Goal: Navigation & Orientation: Find specific page/section

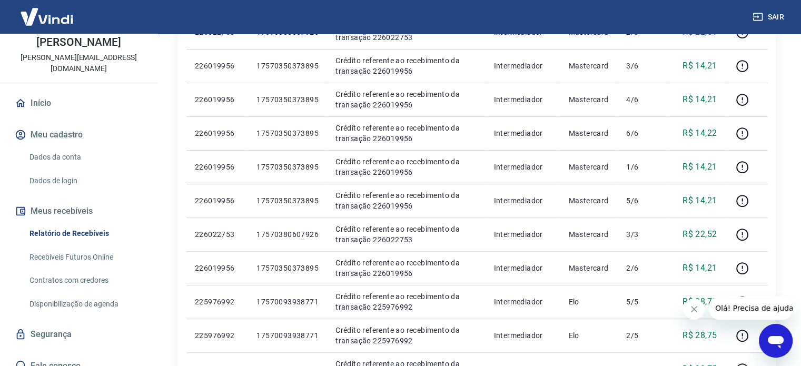
scroll to position [105, 0]
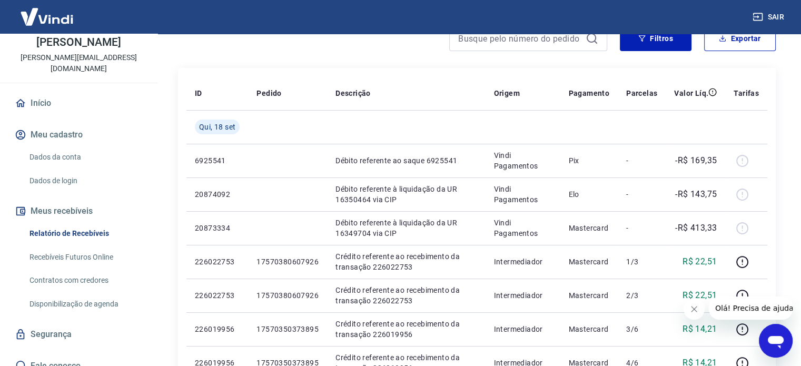
click at [52, 97] on link "Início" at bounding box center [79, 103] width 132 height 23
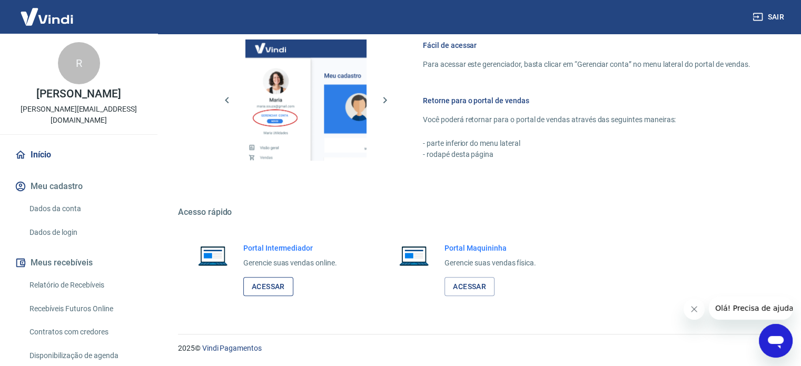
scroll to position [52, 0]
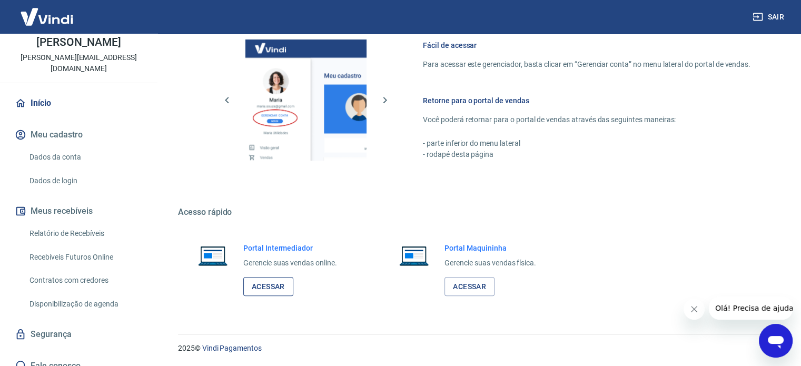
click at [272, 290] on link "Acessar" at bounding box center [268, 286] width 50 height 19
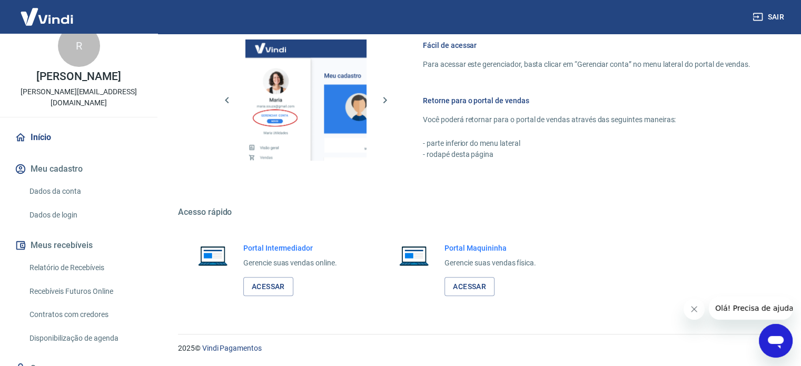
scroll to position [0, 0]
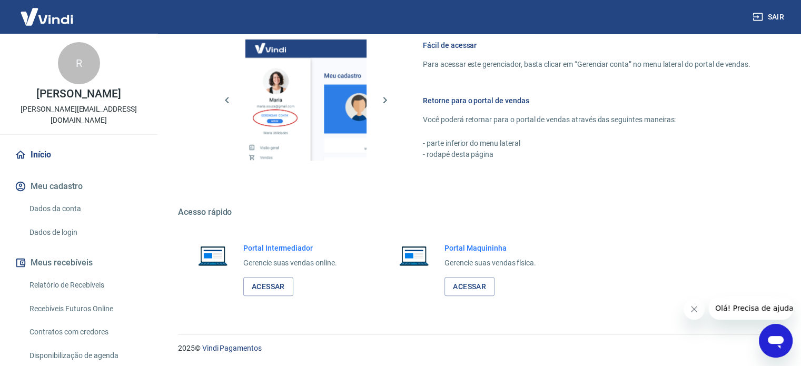
click at [75, 143] on link "Início" at bounding box center [79, 154] width 132 height 23
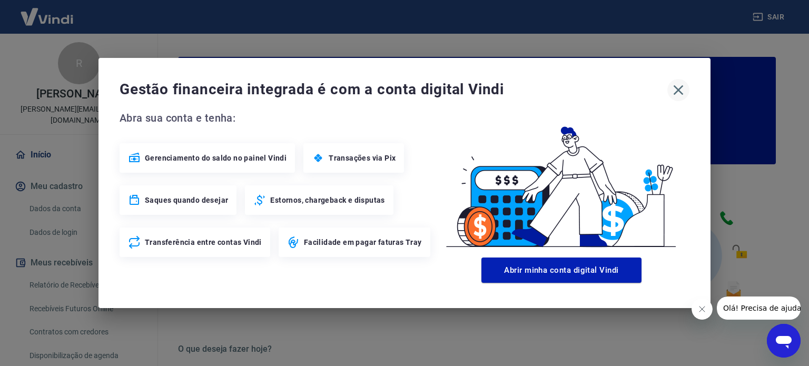
click at [673, 90] on icon "button" at bounding box center [678, 90] width 17 height 17
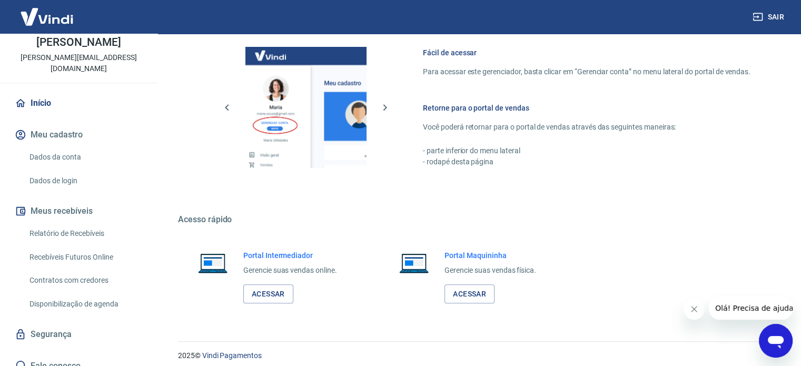
scroll to position [574, 0]
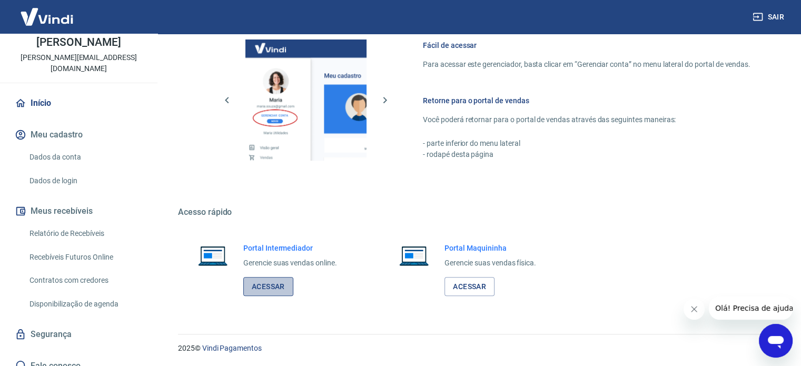
click at [282, 280] on link "Acessar" at bounding box center [268, 286] width 50 height 19
